Goal: Register for event/course

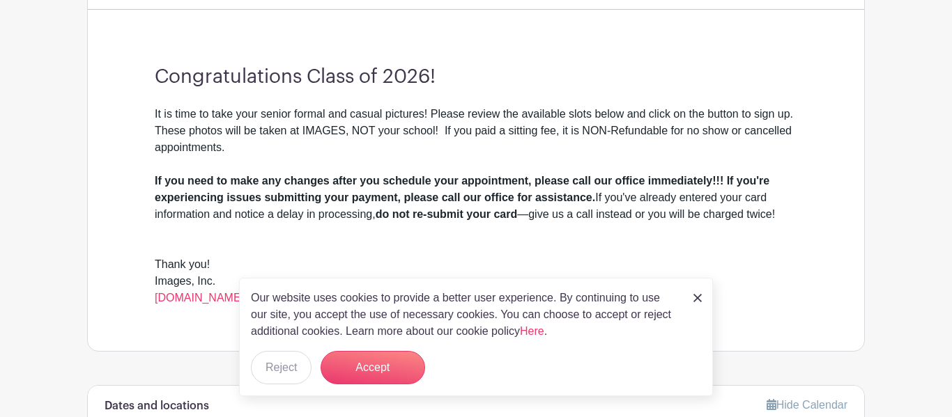
scroll to position [369, 0]
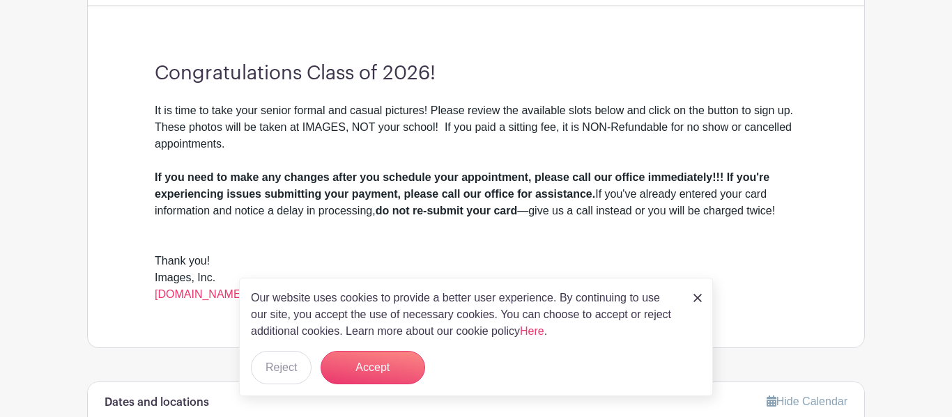
click at [427, 91] on div "Congratulations Class of 2026! It is time to take your senior formal and casual…" at bounding box center [476, 182] width 710 height 330
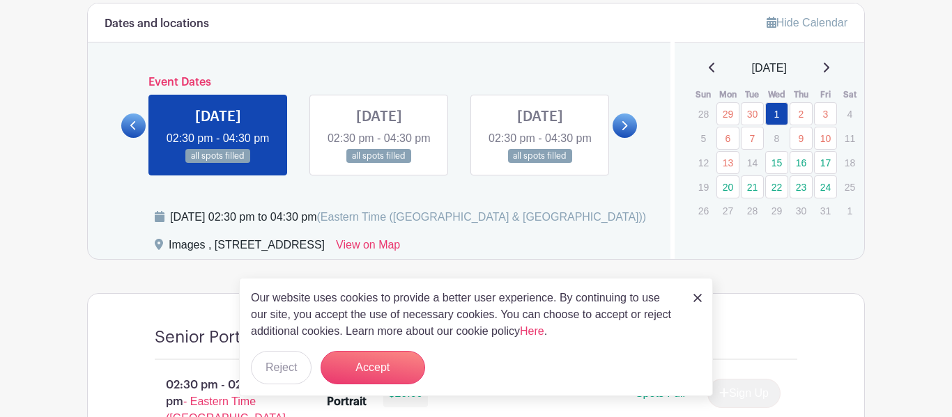
scroll to position [751, 0]
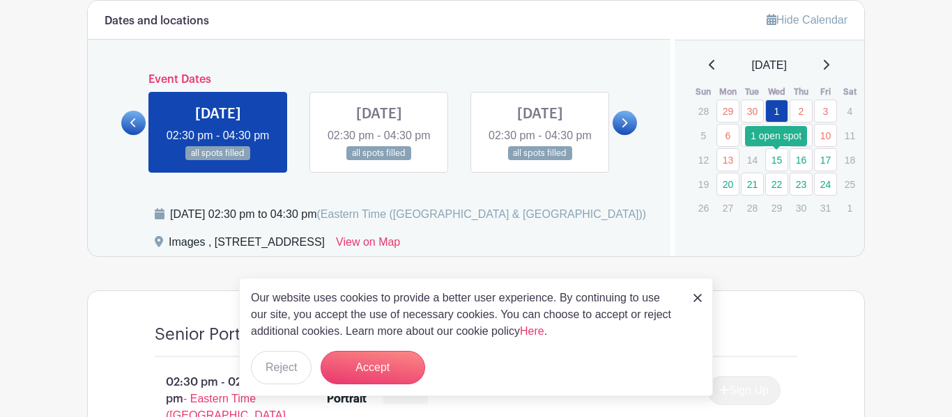
click at [785, 164] on link "15" at bounding box center [776, 159] width 23 height 23
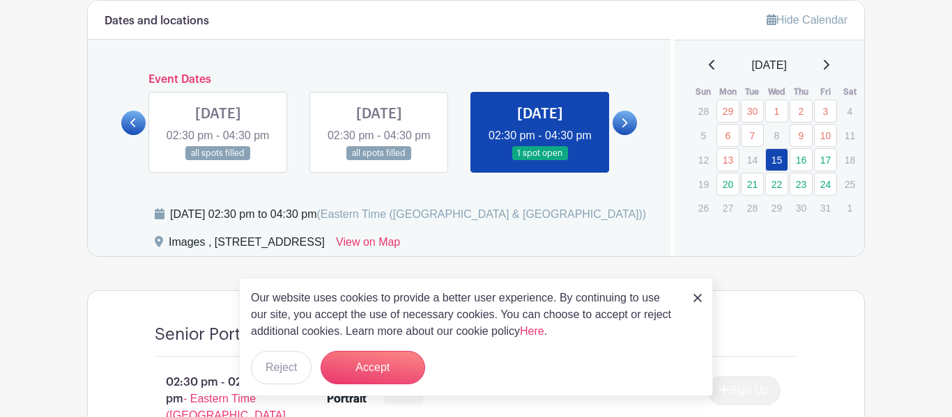
scroll to position [776, 0]
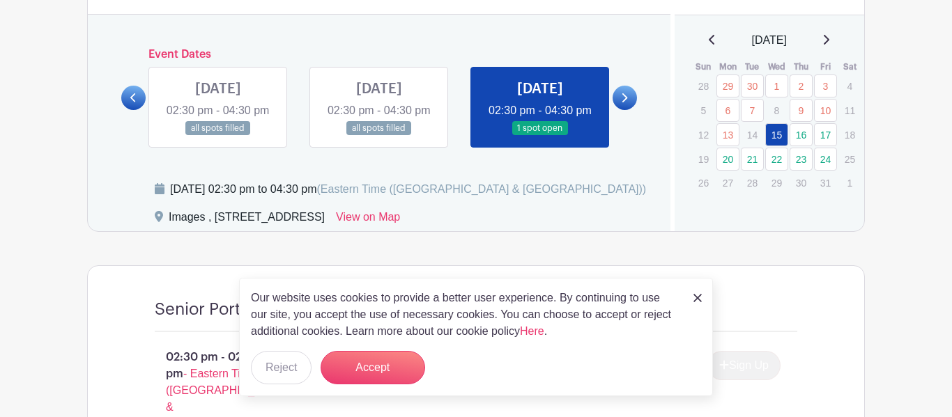
click at [540, 136] on link at bounding box center [540, 136] width 0 height 0
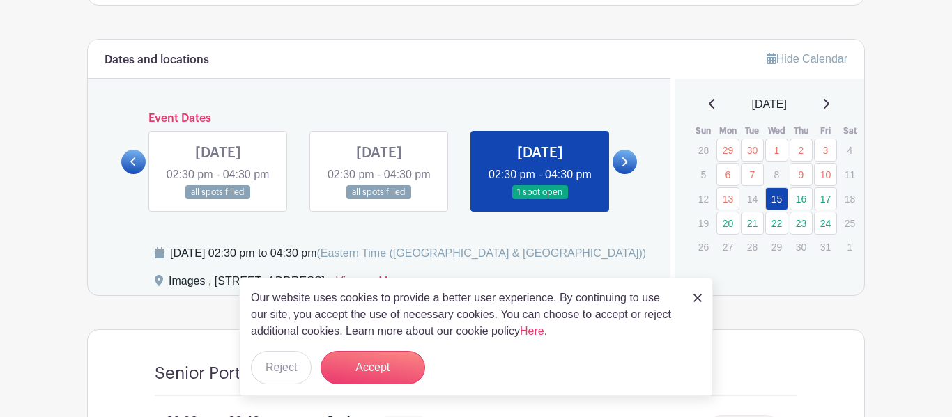
scroll to position [714, 0]
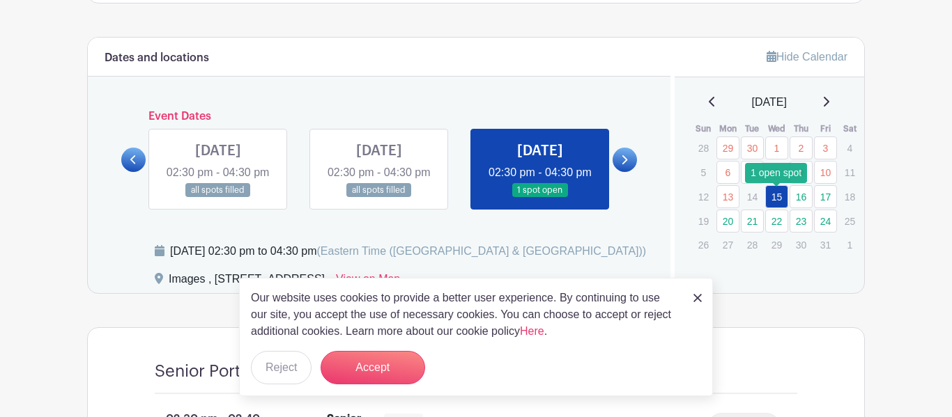
click at [773, 194] on link "15" at bounding box center [776, 196] width 23 height 23
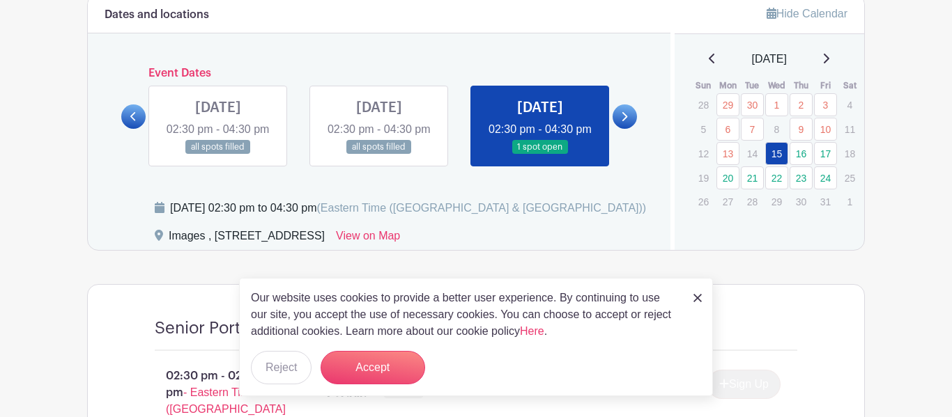
scroll to position [760, 0]
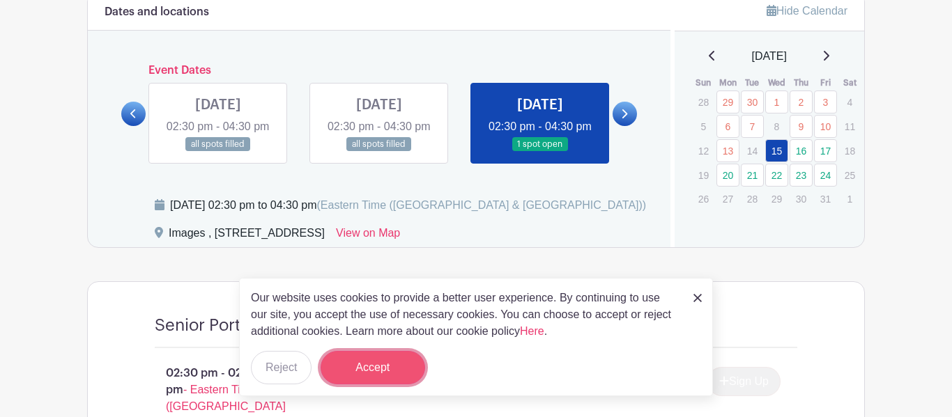
click at [415, 361] on button "Accept" at bounding box center [373, 367] width 105 height 33
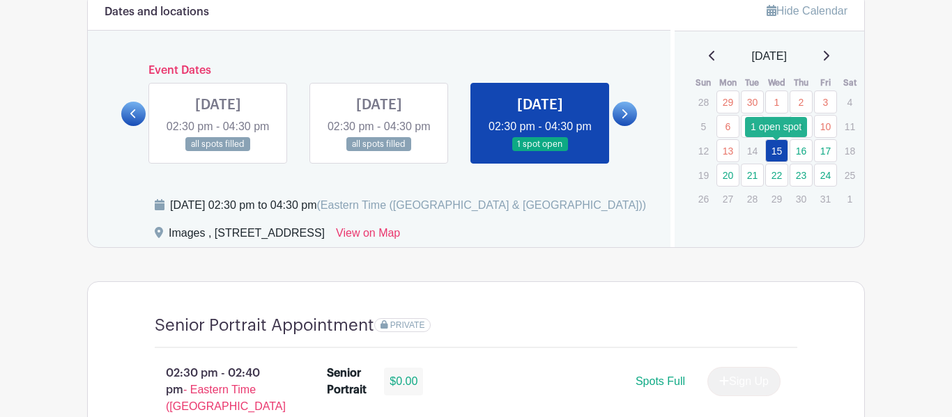
click at [779, 152] on link "15" at bounding box center [776, 150] width 23 height 23
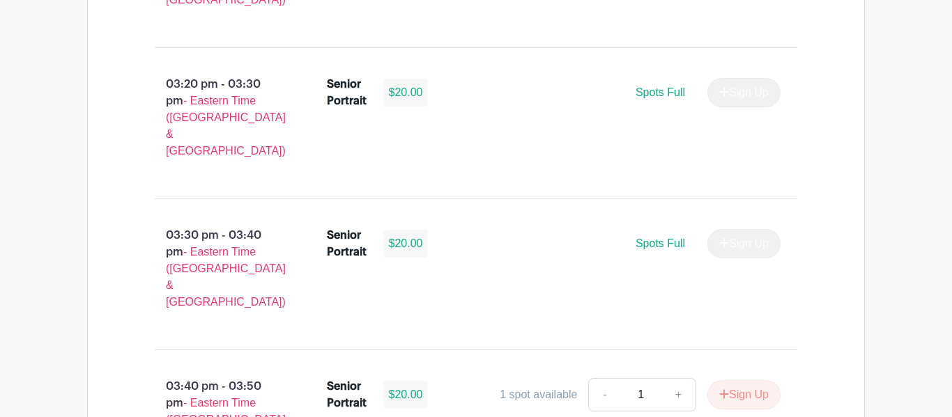
scroll to position [1811, 0]
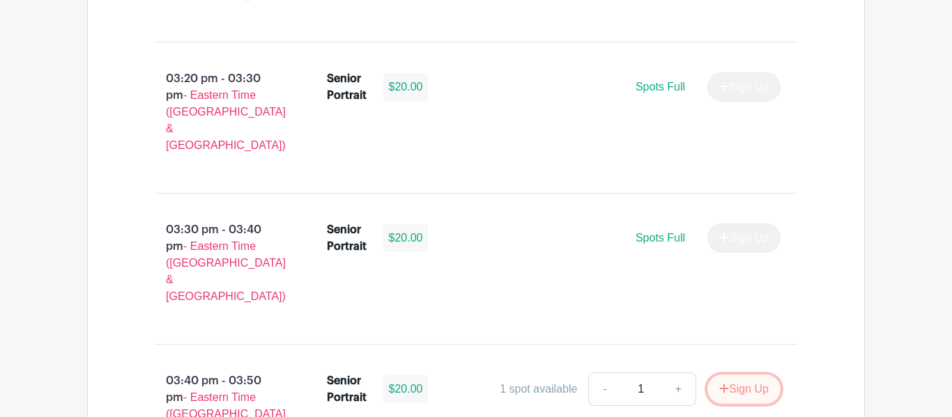
click at [729, 375] on button "Sign Up" at bounding box center [743, 389] width 73 height 29
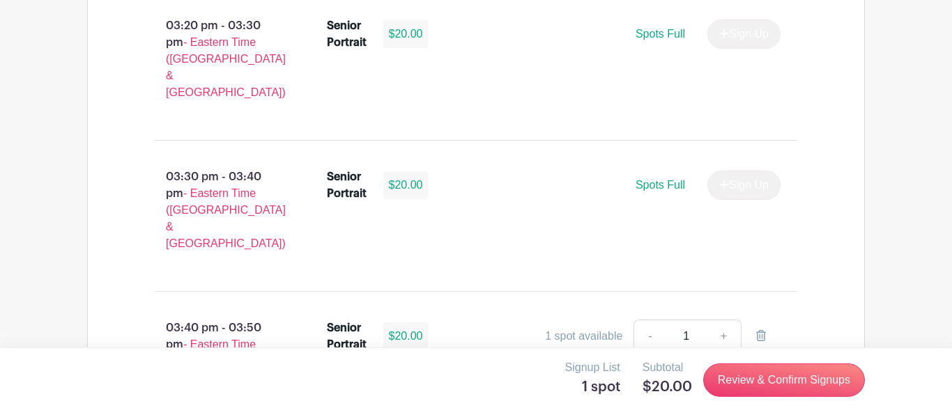
scroll to position [1867, 0]
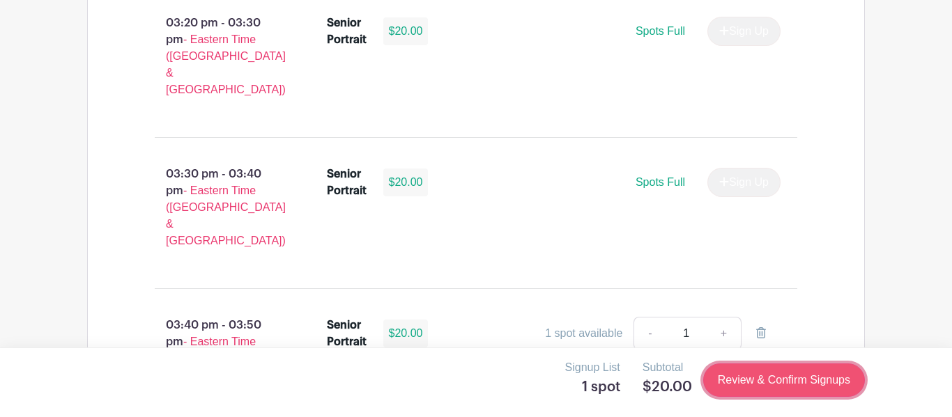
click at [813, 383] on link "Review & Confirm Signups" at bounding box center [784, 380] width 162 height 33
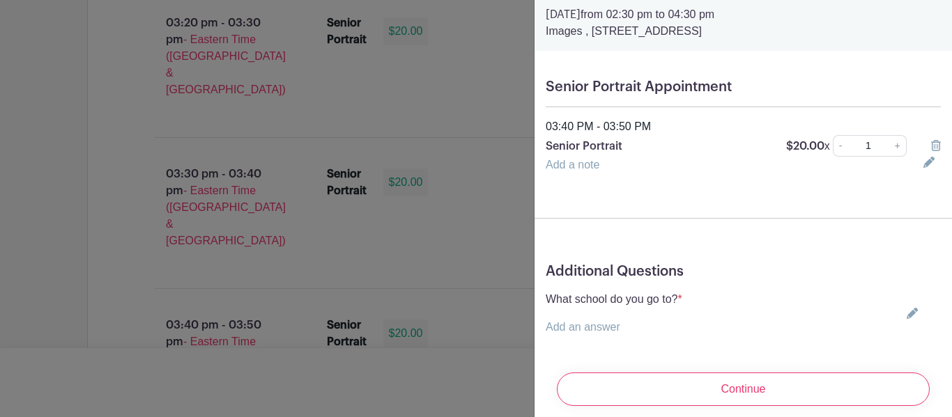
scroll to position [73, 0]
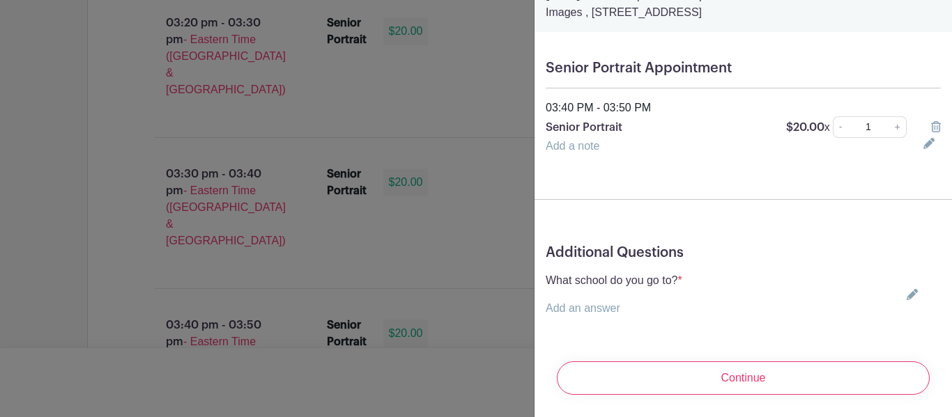
click at [763, 302] on div "What school do you go to? * Add an answer Choose your answer [GEOGRAPHIC_DATA] …" at bounding box center [743, 295] width 395 height 45
click at [739, 312] on div "What school do you go to? * Add an answer Choose your answer [GEOGRAPHIC_DATA] …" at bounding box center [743, 295] width 395 height 45
click at [593, 312] on link "Add an answer" at bounding box center [583, 308] width 75 height 12
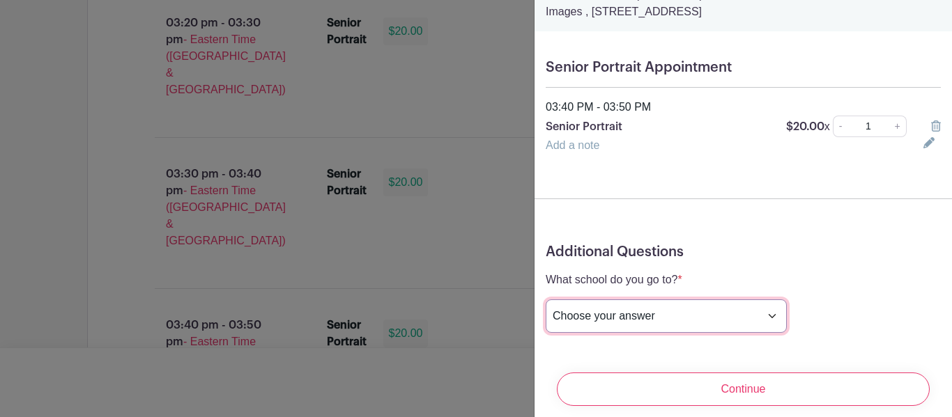
click at [593, 312] on select "Choose your answer [GEOGRAPHIC_DATA] High [PERSON_NAME] High [PERSON_NAME] High…" at bounding box center [666, 316] width 241 height 33
select select "3942"
click at [546, 300] on select "Choose your answer [GEOGRAPHIC_DATA] High [PERSON_NAME] High [PERSON_NAME] High…" at bounding box center [666, 316] width 241 height 33
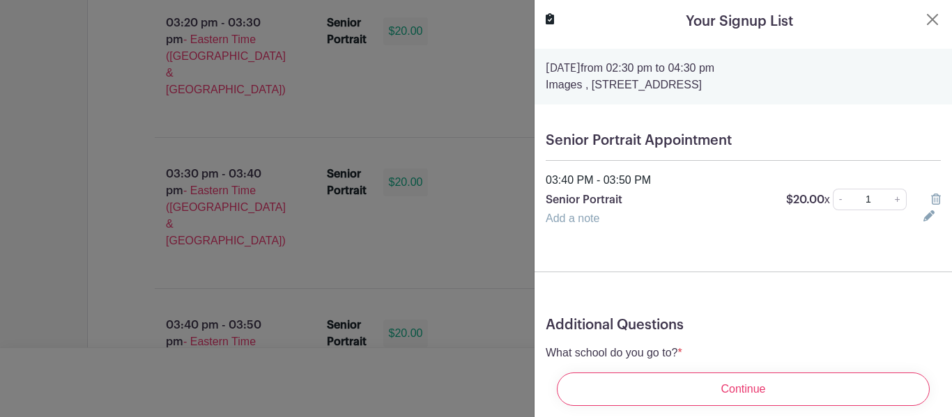
scroll to position [90, 0]
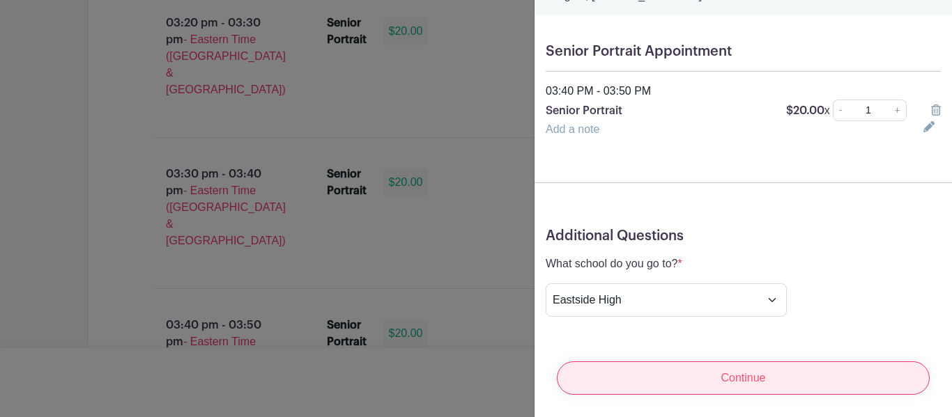
click at [712, 376] on input "Continue" at bounding box center [743, 378] width 373 height 33
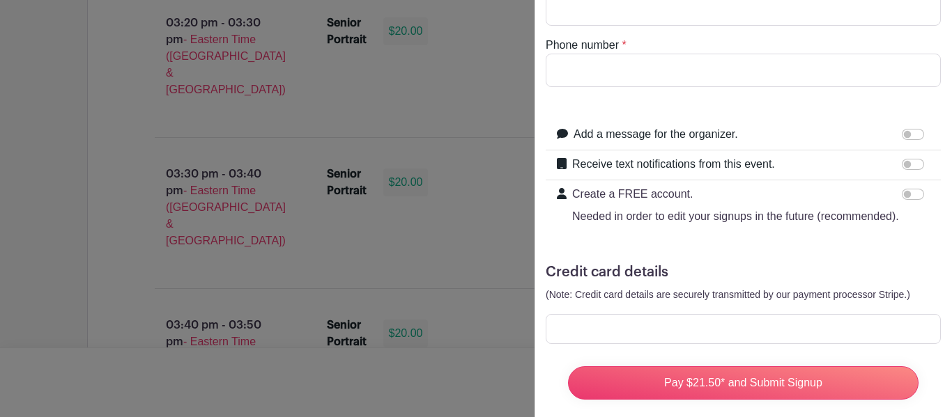
scroll to position [0, 0]
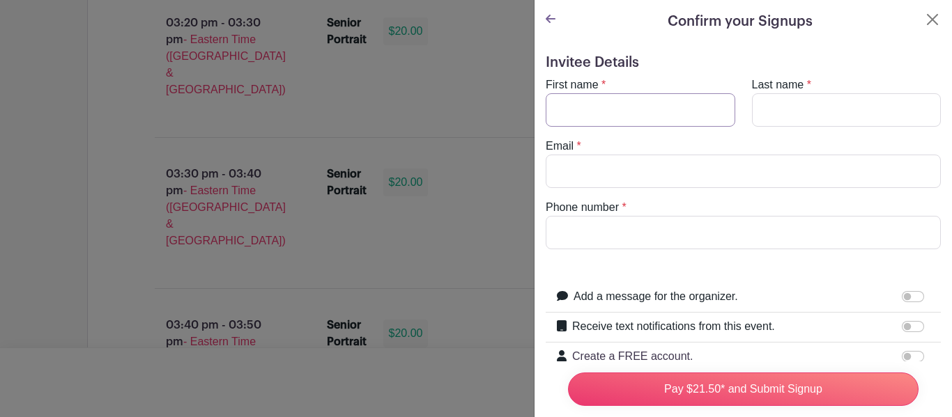
click at [698, 111] on input "First name" at bounding box center [641, 109] width 190 height 33
type input "[PERSON_NAME]"
click at [778, 120] on input "Last name" at bounding box center [847, 109] width 190 height 33
type input "[PERSON_NAME]"
click at [702, 176] on input "Email" at bounding box center [743, 171] width 395 height 33
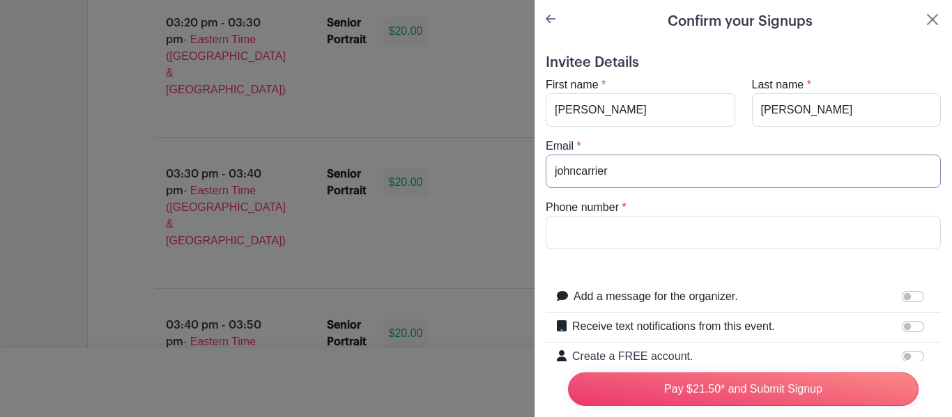
drag, startPoint x: 862, startPoint y: 171, endPoint x: 519, endPoint y: 180, distance: 343.0
type input "[EMAIL_ADDRESS][DOMAIN_NAME]"
click at [645, 226] on input "Phone number" at bounding box center [743, 232] width 395 height 33
click at [570, 233] on input "8643658465" at bounding box center [743, 232] width 395 height 33
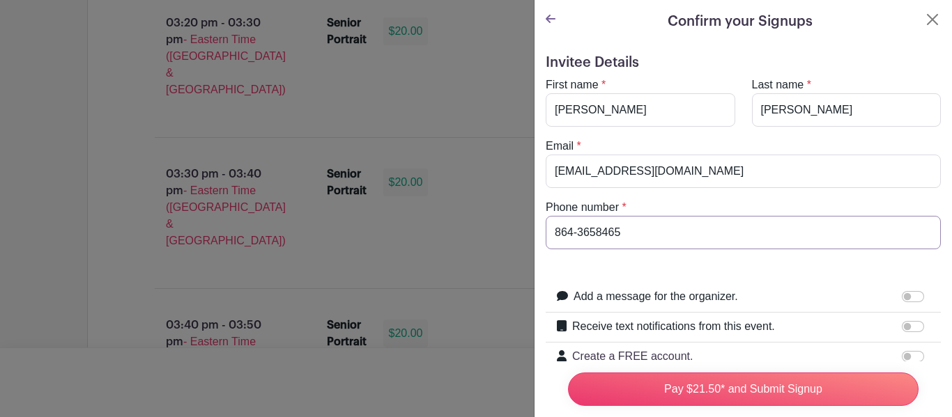
click at [592, 235] on input "864-3658465" at bounding box center [743, 232] width 395 height 33
type input "[PHONE_NUMBER]"
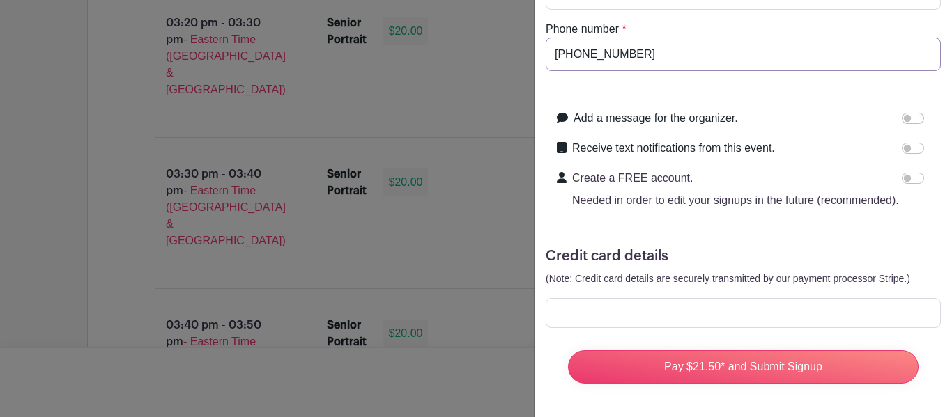
scroll to position [168, 0]
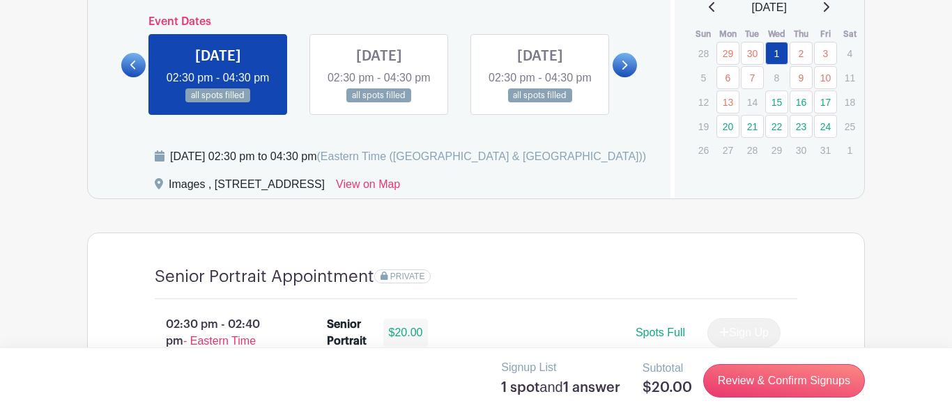
scroll to position [804, 0]
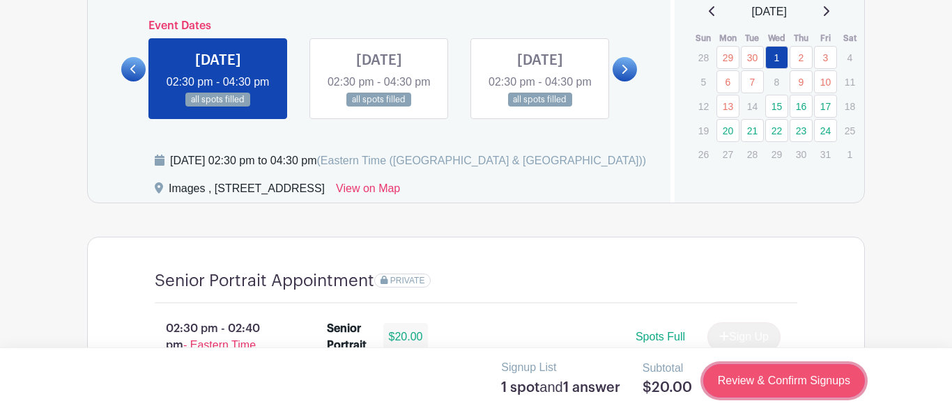
click at [758, 383] on link "Review & Confirm Signups" at bounding box center [784, 381] width 162 height 33
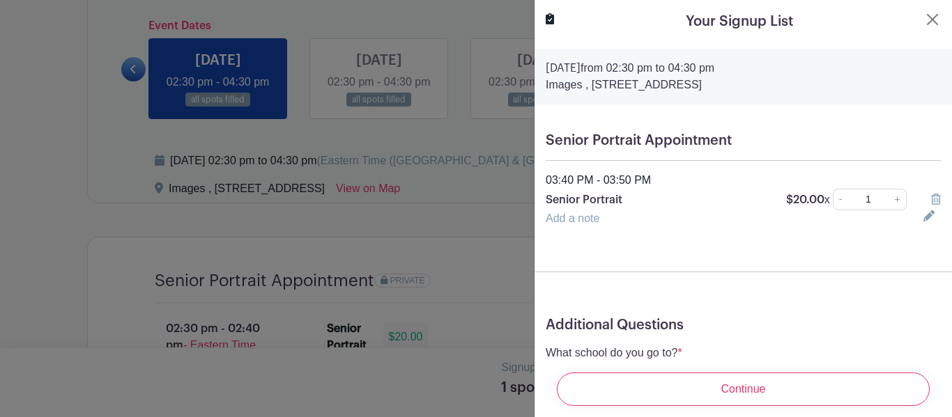
scroll to position [73, 0]
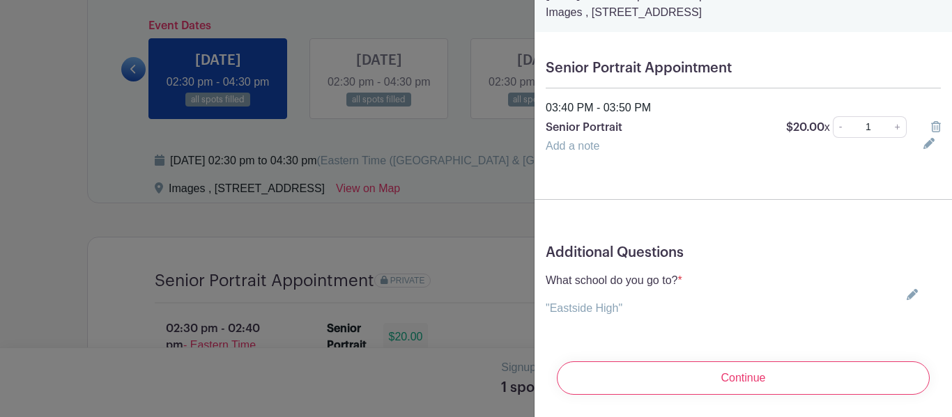
click at [723, 307] on div "What school do you go to? * "Eastside High" Choose your answer Boiling Springs …" at bounding box center [743, 295] width 395 height 45
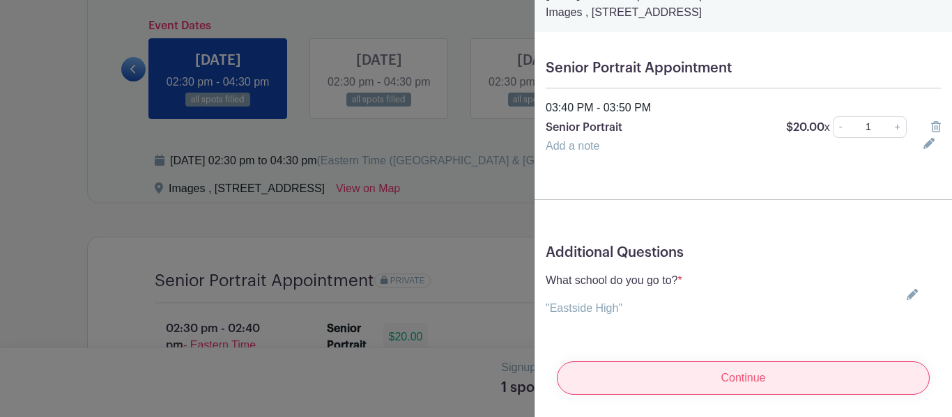
click at [709, 371] on input "Continue" at bounding box center [743, 378] width 373 height 33
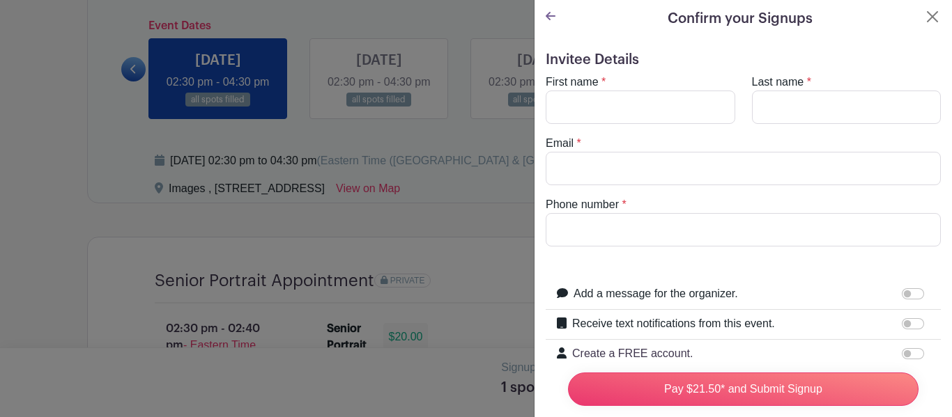
scroll to position [0, 0]
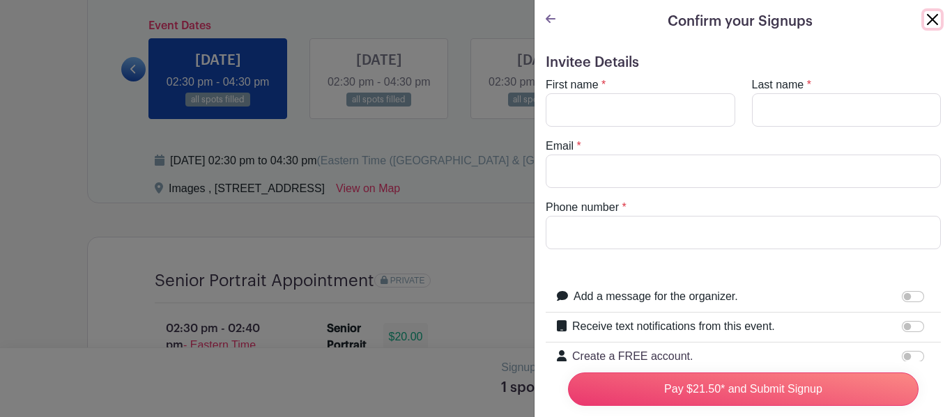
click at [932, 24] on button "Close" at bounding box center [932, 19] width 17 height 17
